Goal: Information Seeking & Learning: Learn about a topic

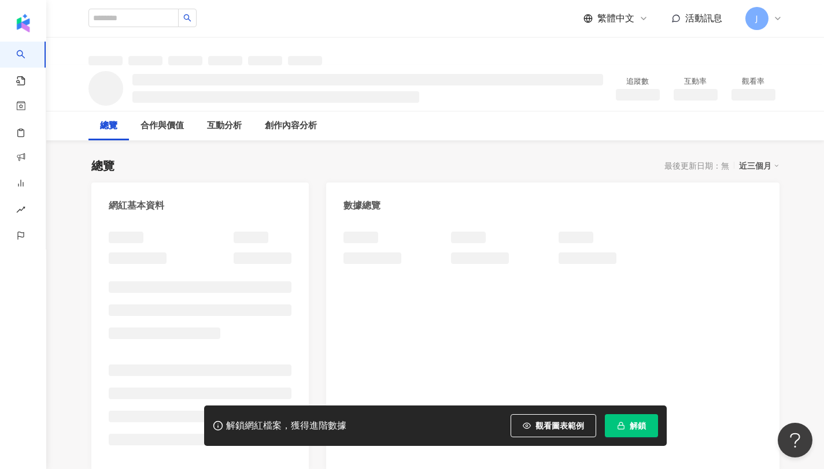
click at [464, 188] on div "數據總覽" at bounding box center [552, 202] width 453 height 38
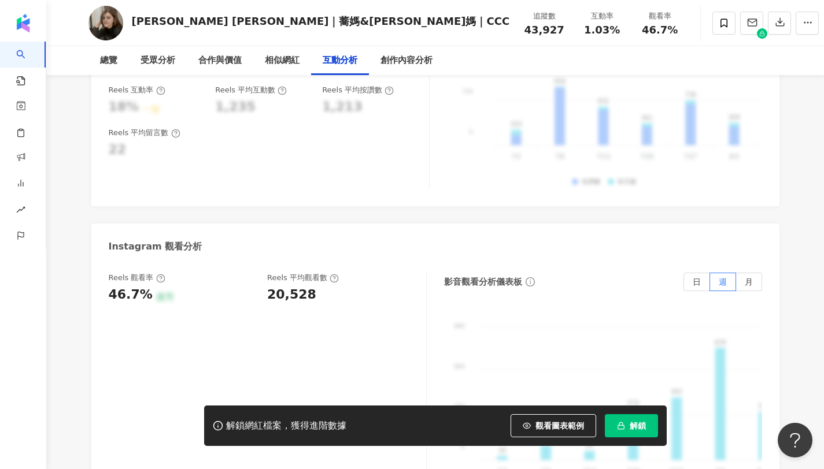
scroll to position [2533, 0]
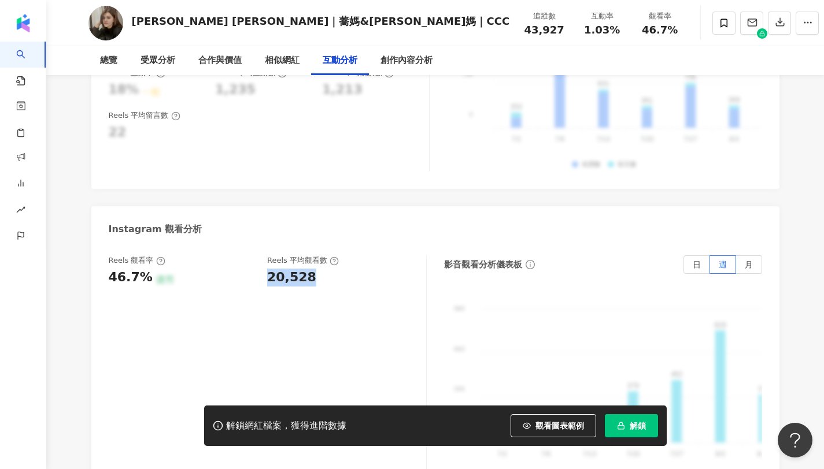
drag, startPoint x: 269, startPoint y: 233, endPoint x: 324, endPoint y: 227, distance: 55.3
click at [324, 269] on div "20,528" at bounding box center [340, 278] width 147 height 18
copy span "46.7%"
drag, startPoint x: 607, startPoint y: 27, endPoint x: 635, endPoint y: 26, distance: 27.8
click at [638, 26] on div "46.7%" at bounding box center [660, 30] width 44 height 12
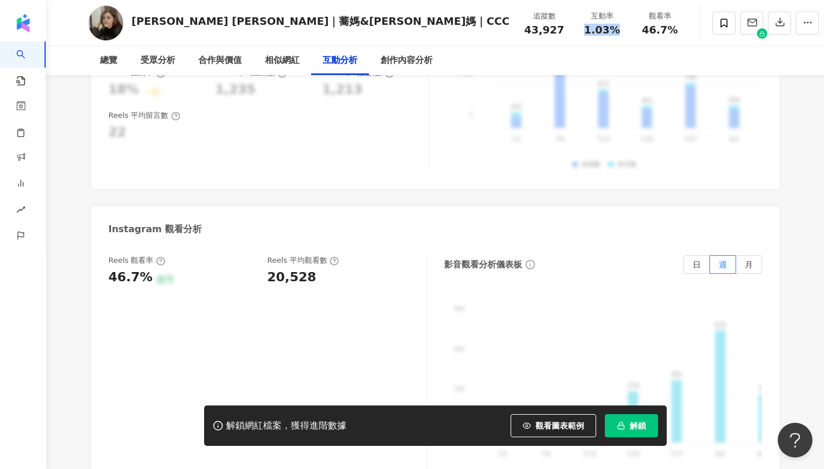
copy span "1.03%"
copy div "1.03% 觀看率"
drag, startPoint x: 547, startPoint y: 28, endPoint x: 594, endPoint y: 28, distance: 46.8
click at [594, 28] on div "追蹤數 43,927 互動率 1.03% 觀看率 46.7%" at bounding box center [601, 23] width 173 height 34
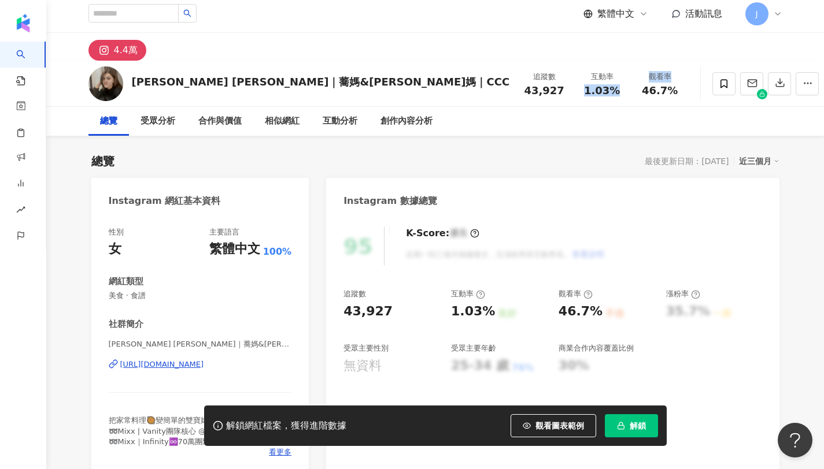
scroll to position [0, 0]
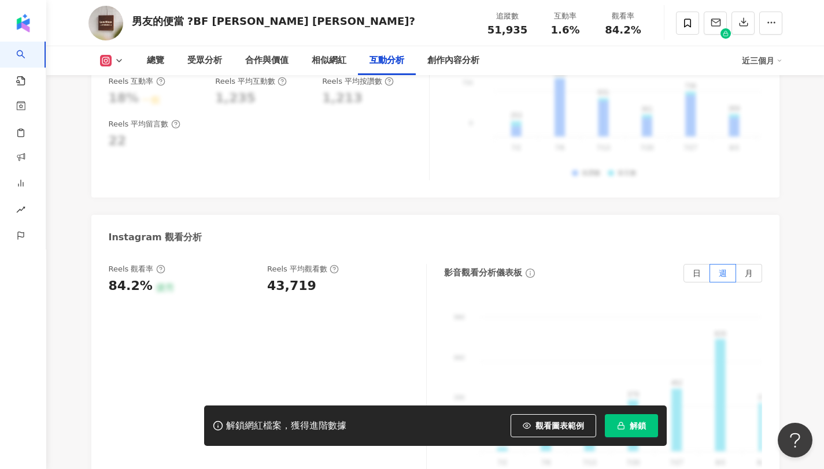
scroll to position [2500, 0]
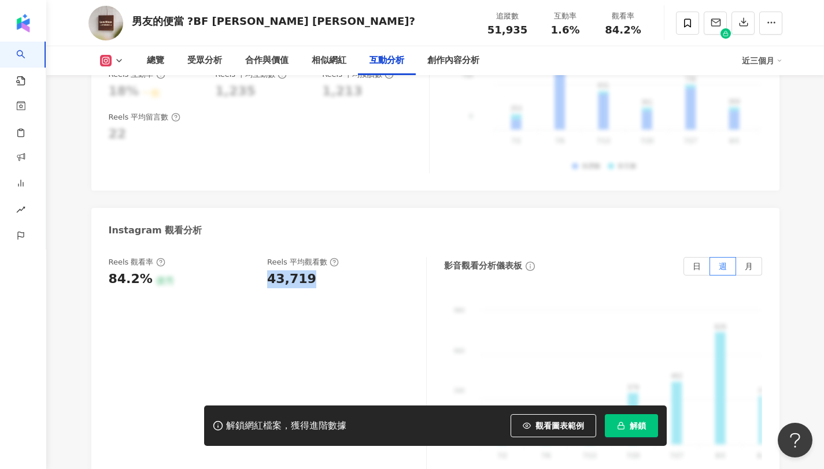
drag, startPoint x: 310, startPoint y: 234, endPoint x: 269, endPoint y: 229, distance: 40.7
click at [269, 271] on div "43,719" at bounding box center [340, 280] width 147 height 18
copy span "84.2%"
drag, startPoint x: 604, startPoint y: 29, endPoint x: 648, endPoint y: 29, distance: 44.5
click at [648, 29] on div "觀看率 84.2%" at bounding box center [623, 22] width 58 height 25
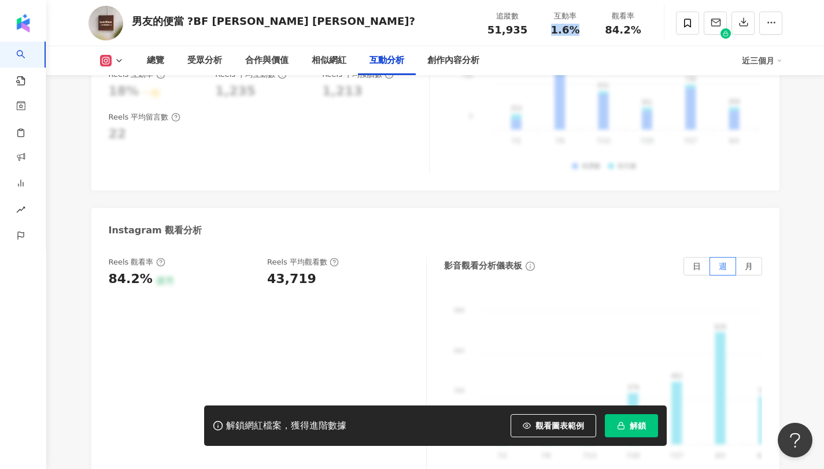
copy span "1.6%"
drag, startPoint x: 554, startPoint y: 31, endPoint x: 580, endPoint y: 31, distance: 26.0
click at [580, 31] on div "1.6%" at bounding box center [565, 30] width 44 height 12
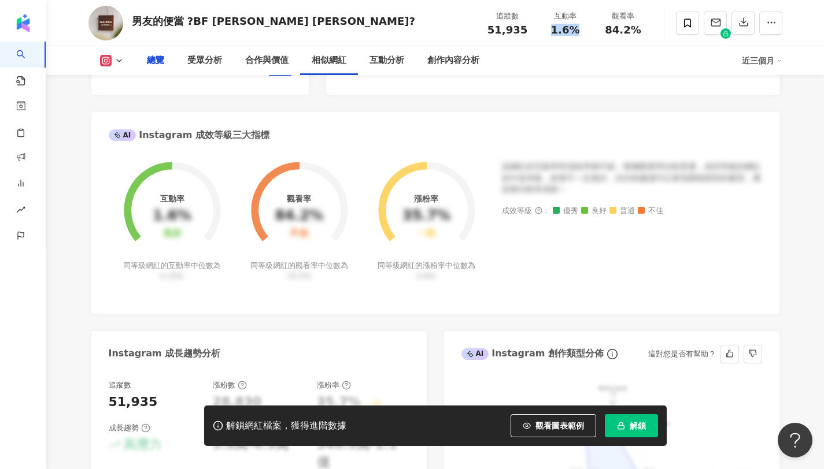
scroll to position [0, 0]
